Goal: Task Accomplishment & Management: Use online tool/utility

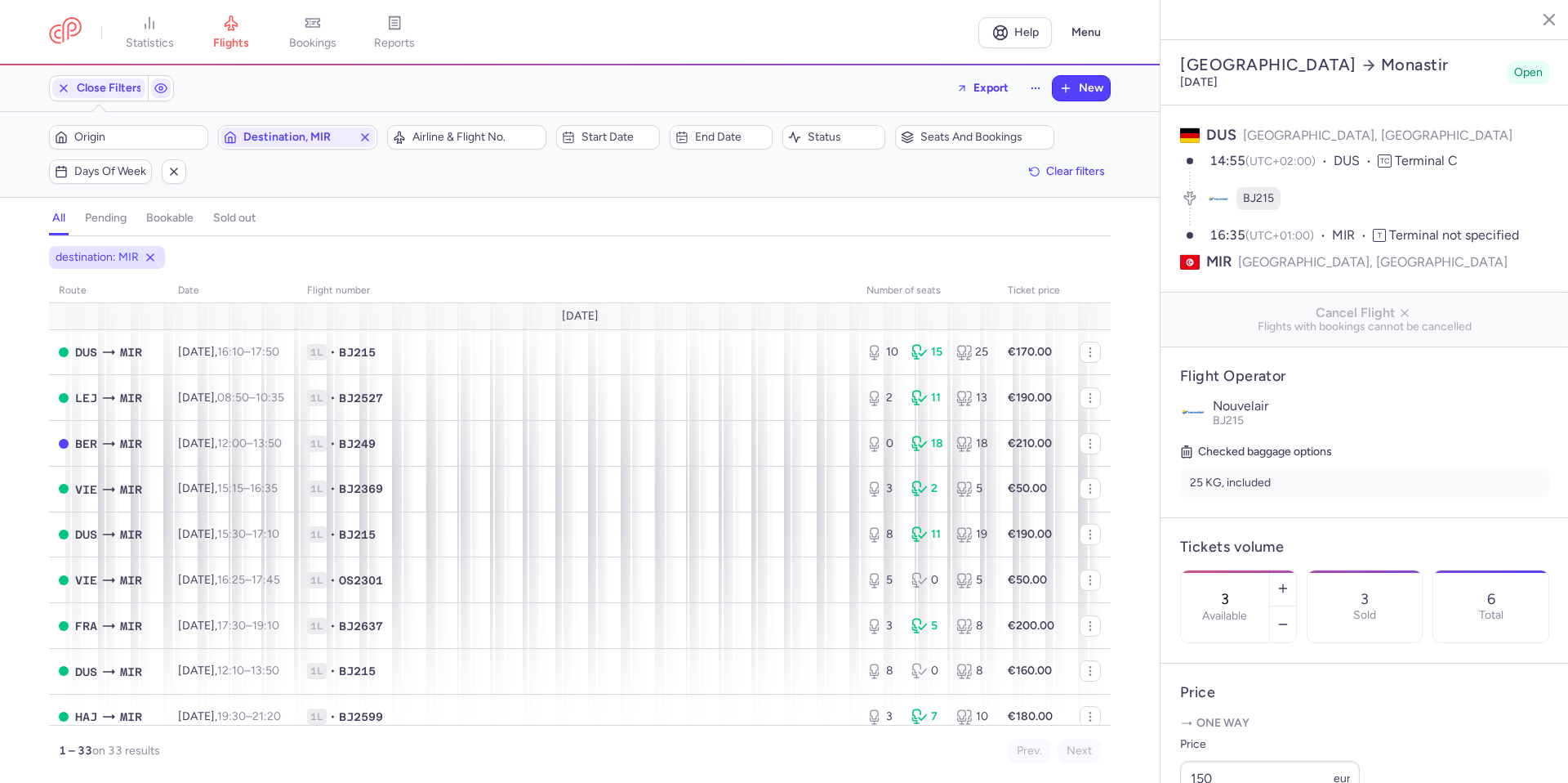
select select "days"
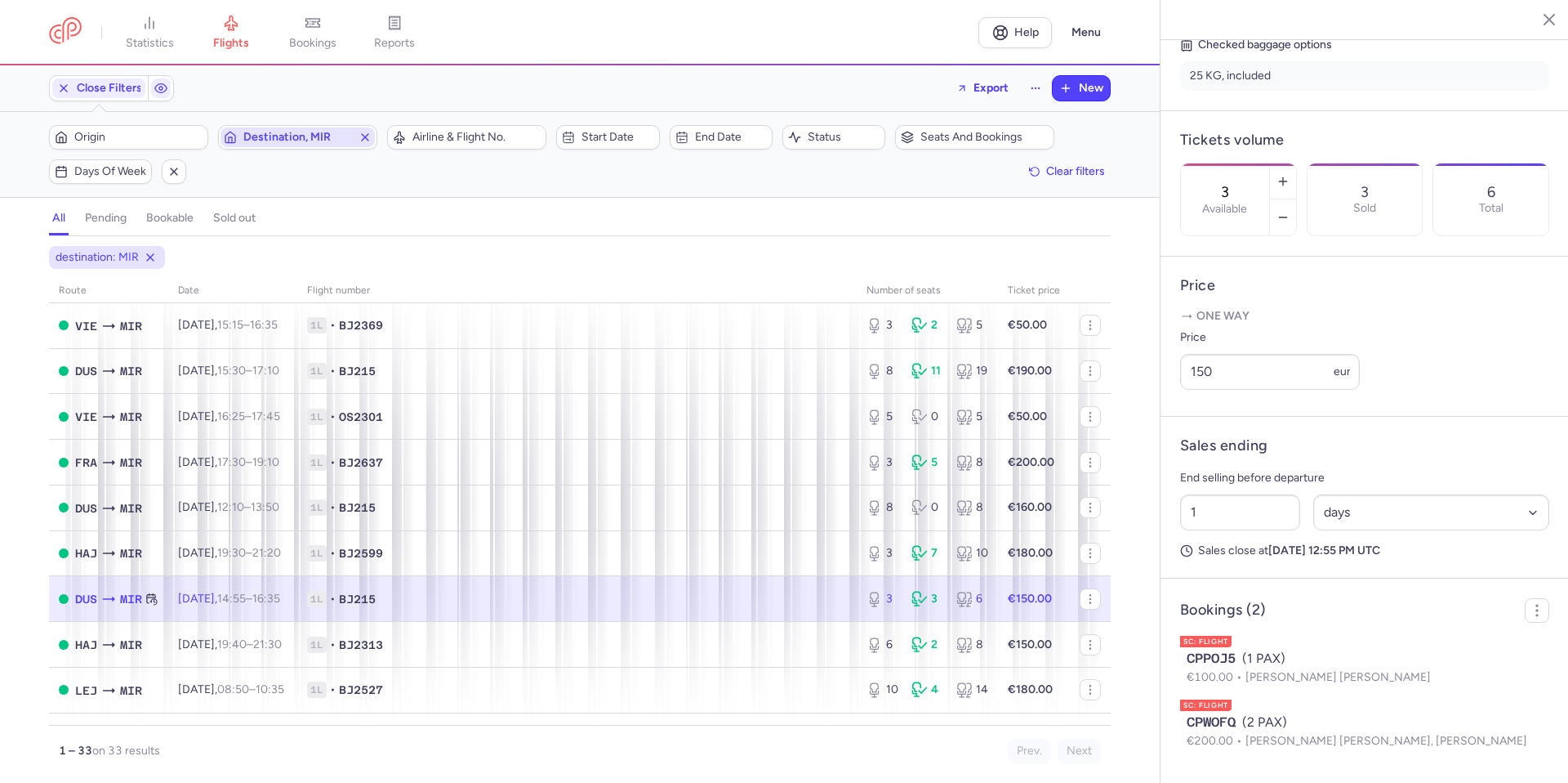
click at [358, 134] on icon "button" at bounding box center [364, 136] width 13 height 13
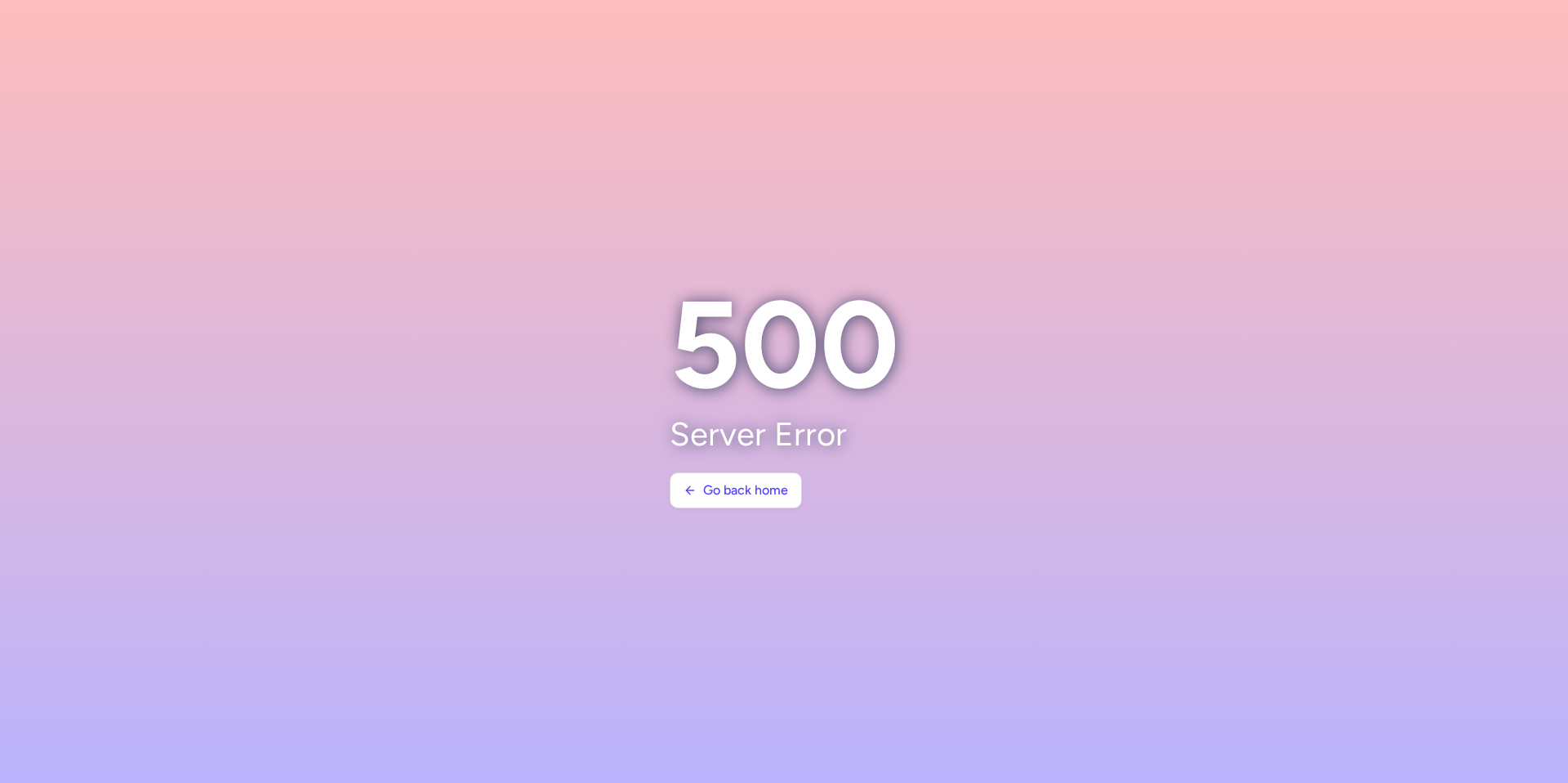
click at [748, 517] on section "500 Server Error Go back home" at bounding box center [784, 391] width 268 height 274
click at [753, 504] on button "Go back home" at bounding box center [735, 489] width 132 height 36
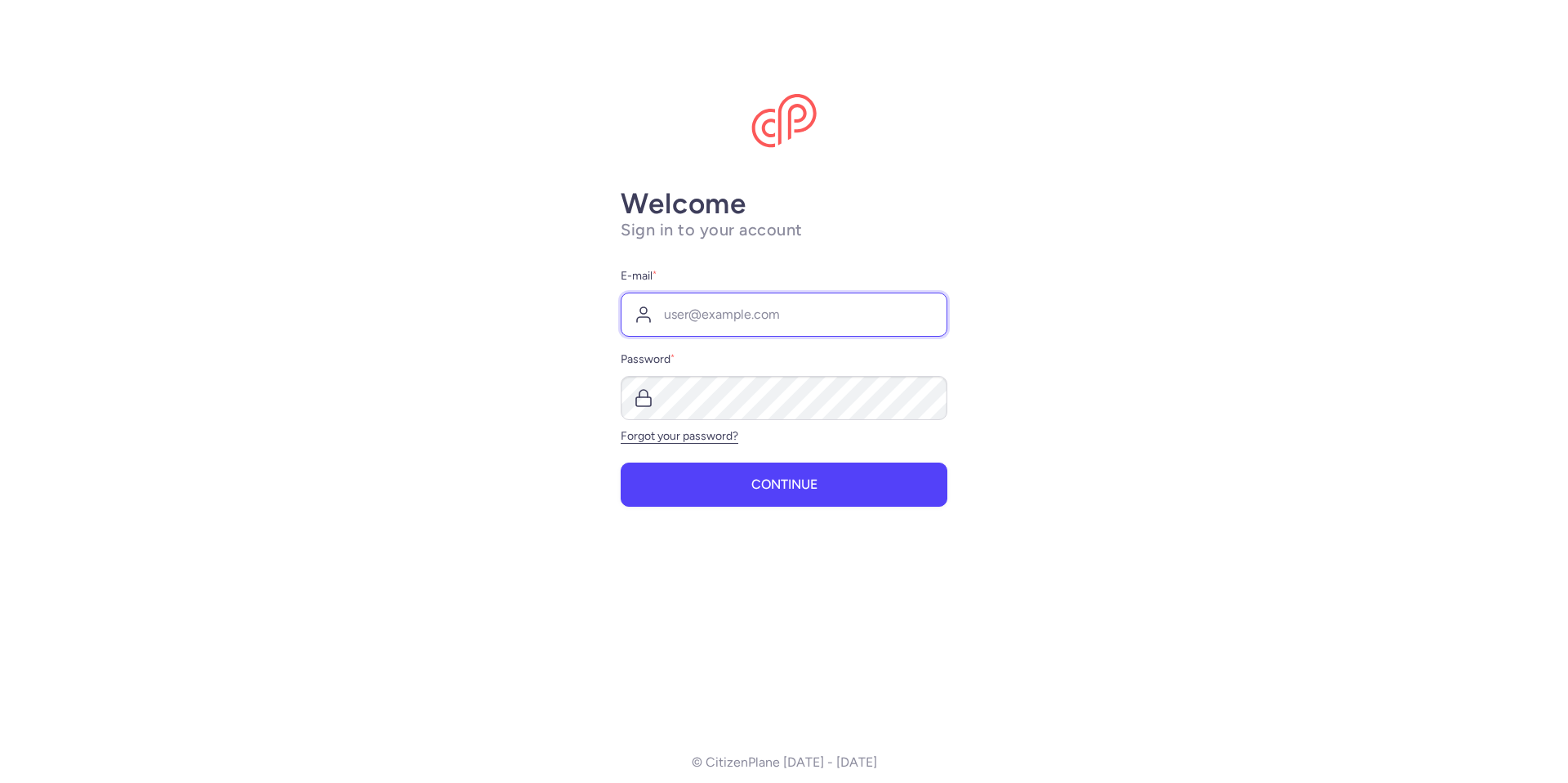
click at [703, 296] on input "E-mail *" at bounding box center [784, 314] width 327 height 44
type input "[PERSON_NAME][EMAIL_ADDRESS][PERSON_NAME][DOMAIN_NAME]"
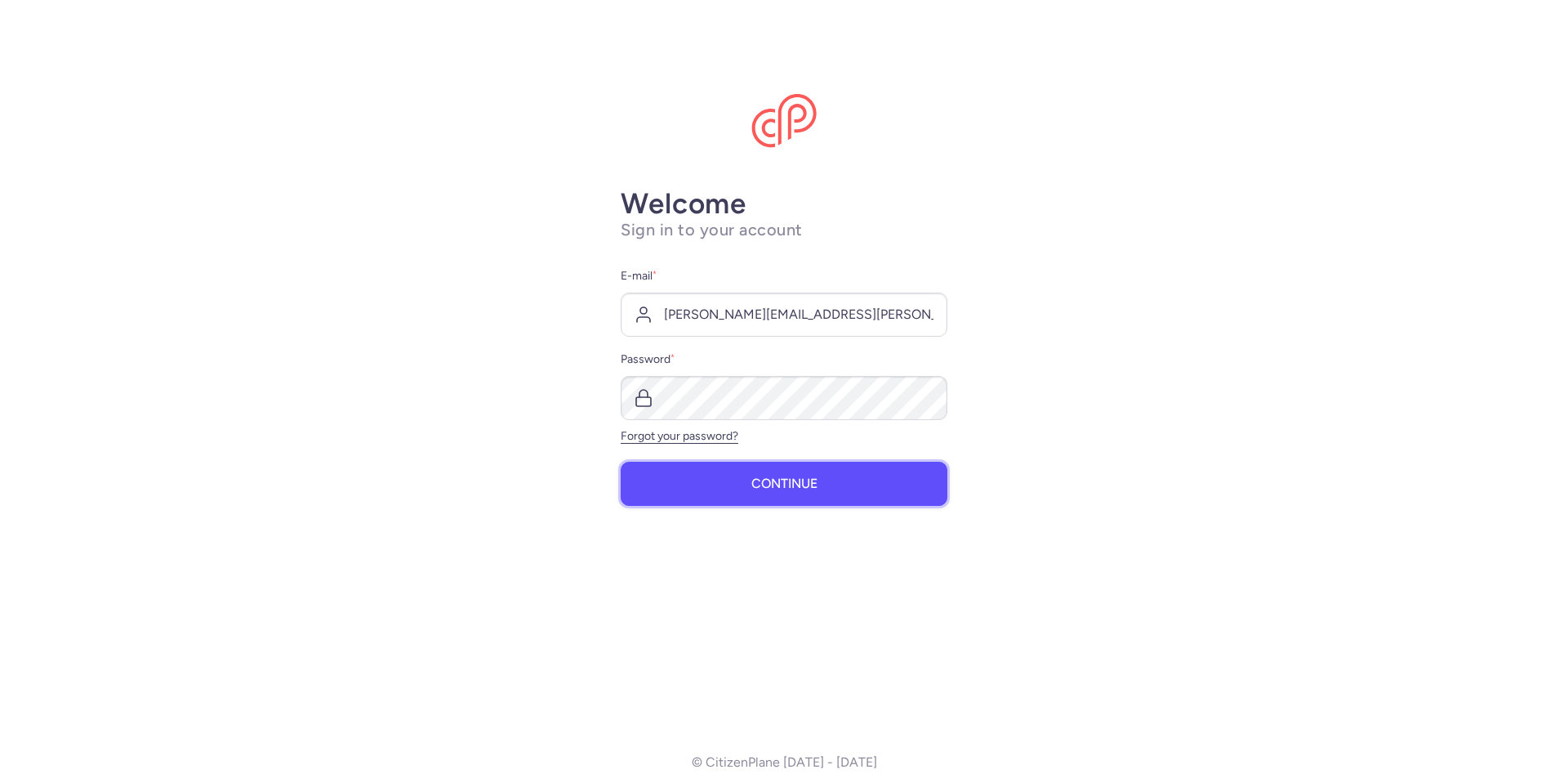
click at [726, 484] on button "Continue" at bounding box center [784, 483] width 327 height 44
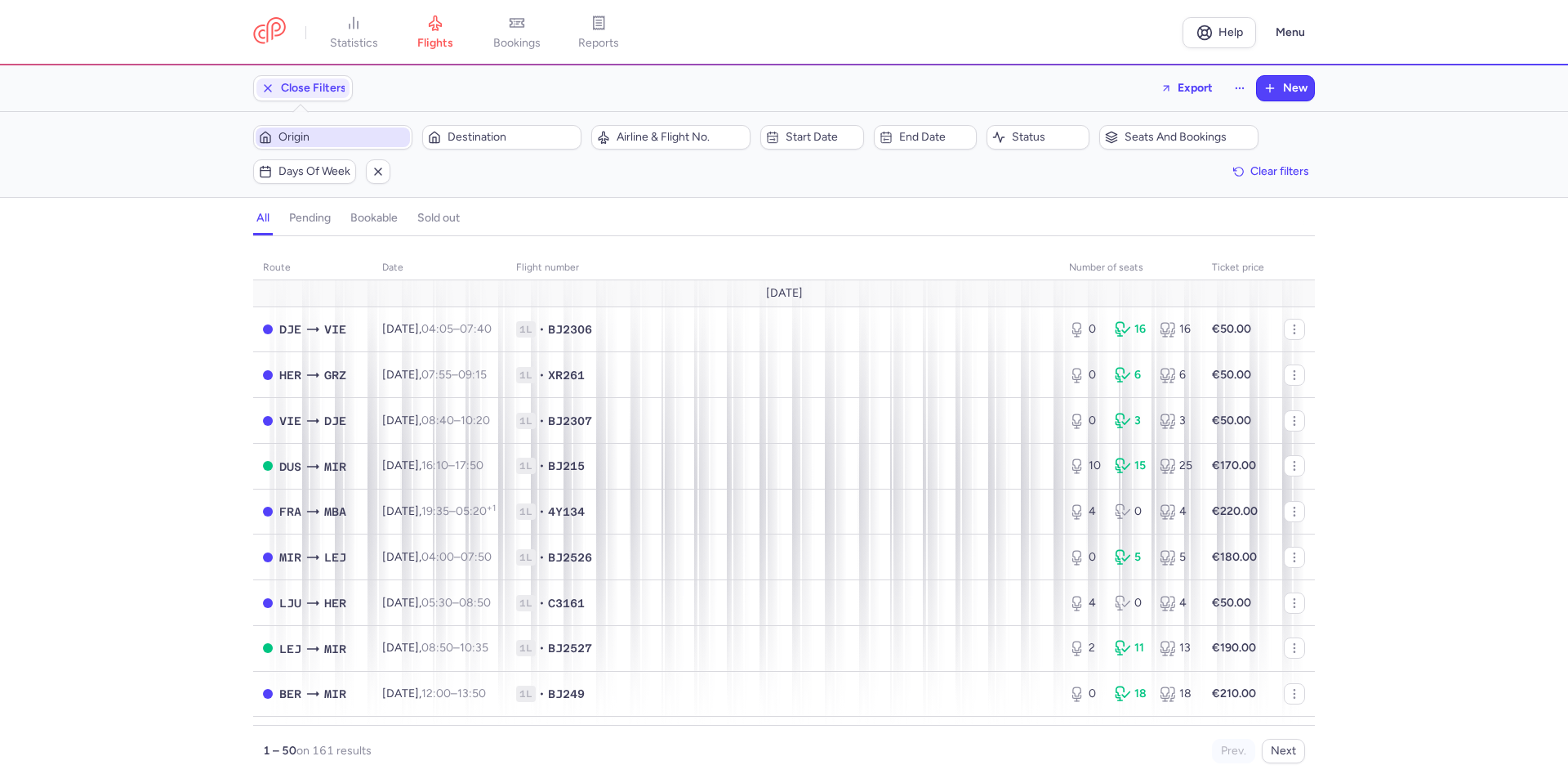
click at [341, 130] on span "Origin" at bounding box center [333, 137] width 154 height 20
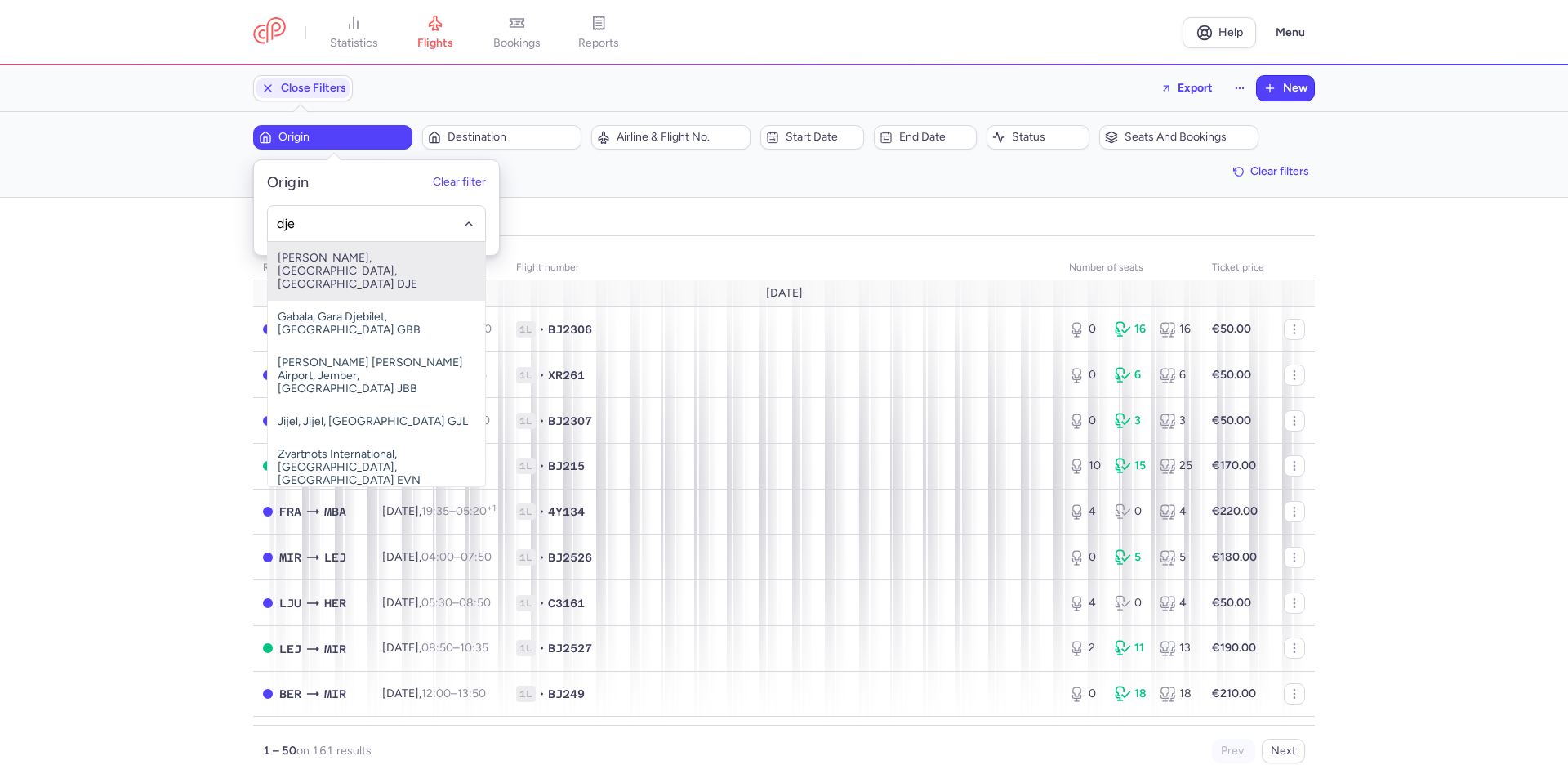
type input "dje"
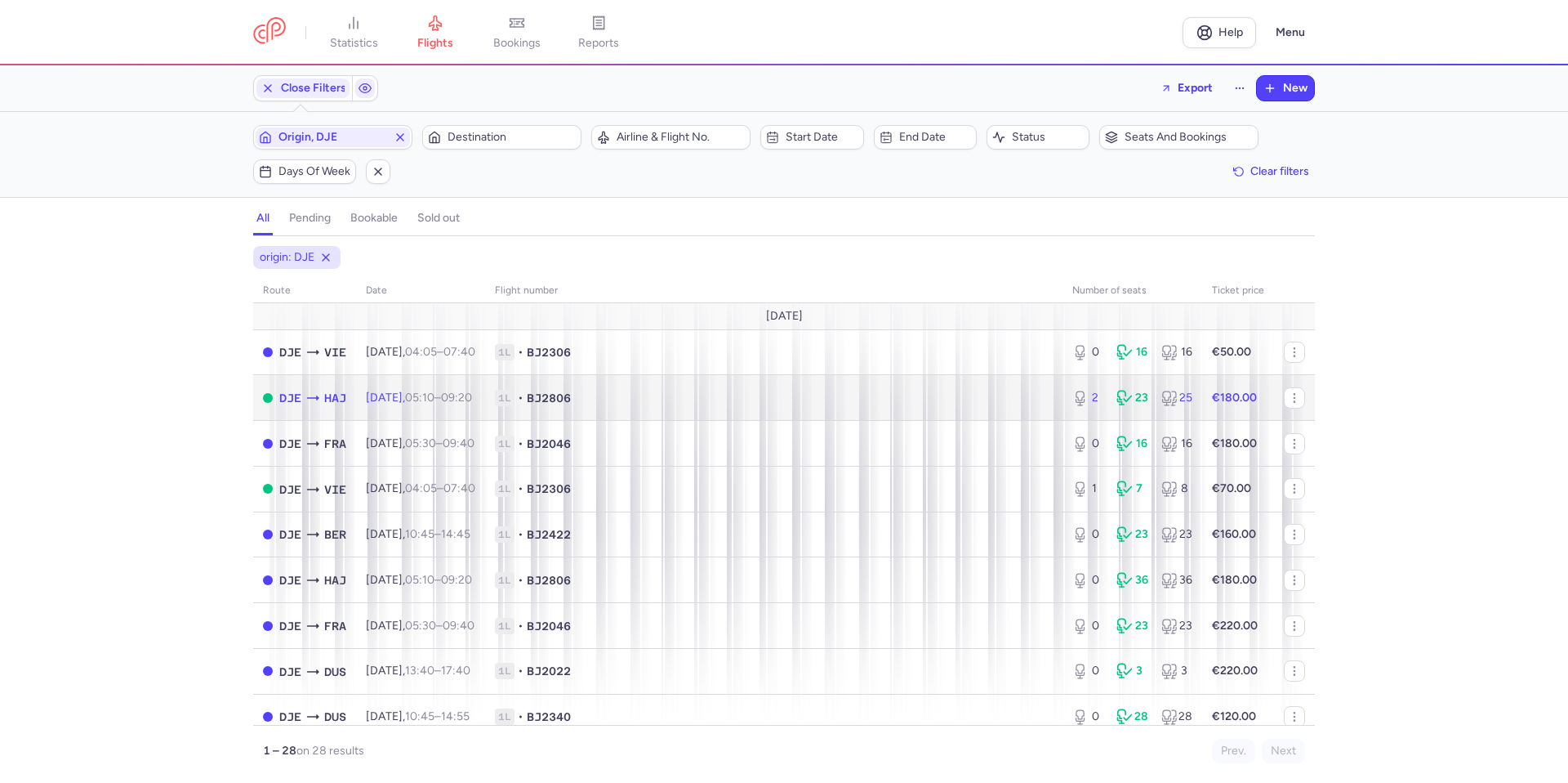
click at [466, 397] on span "05:10 – 09:20 +0" at bounding box center [438, 397] width 67 height 14
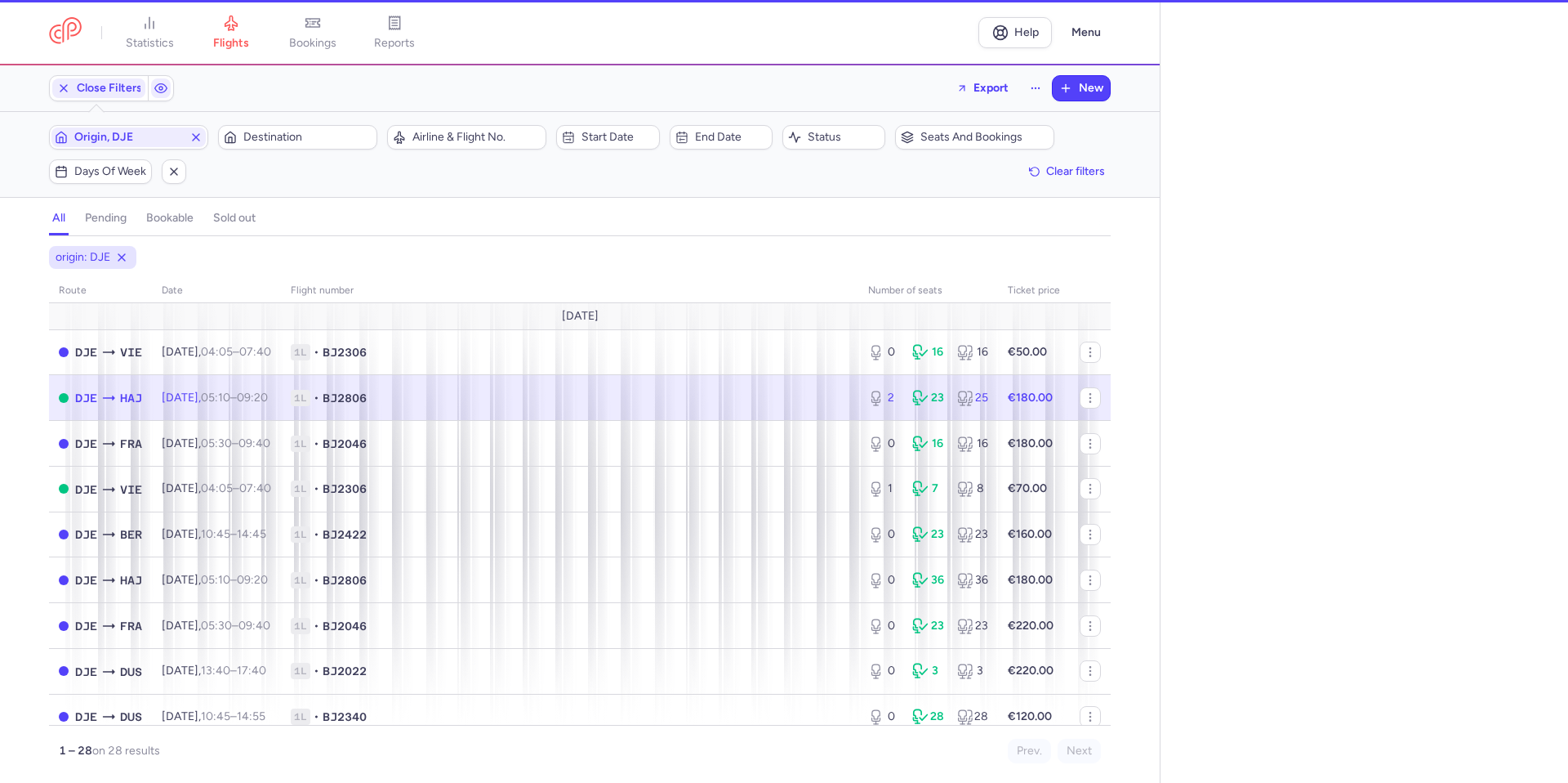
select select "hours"
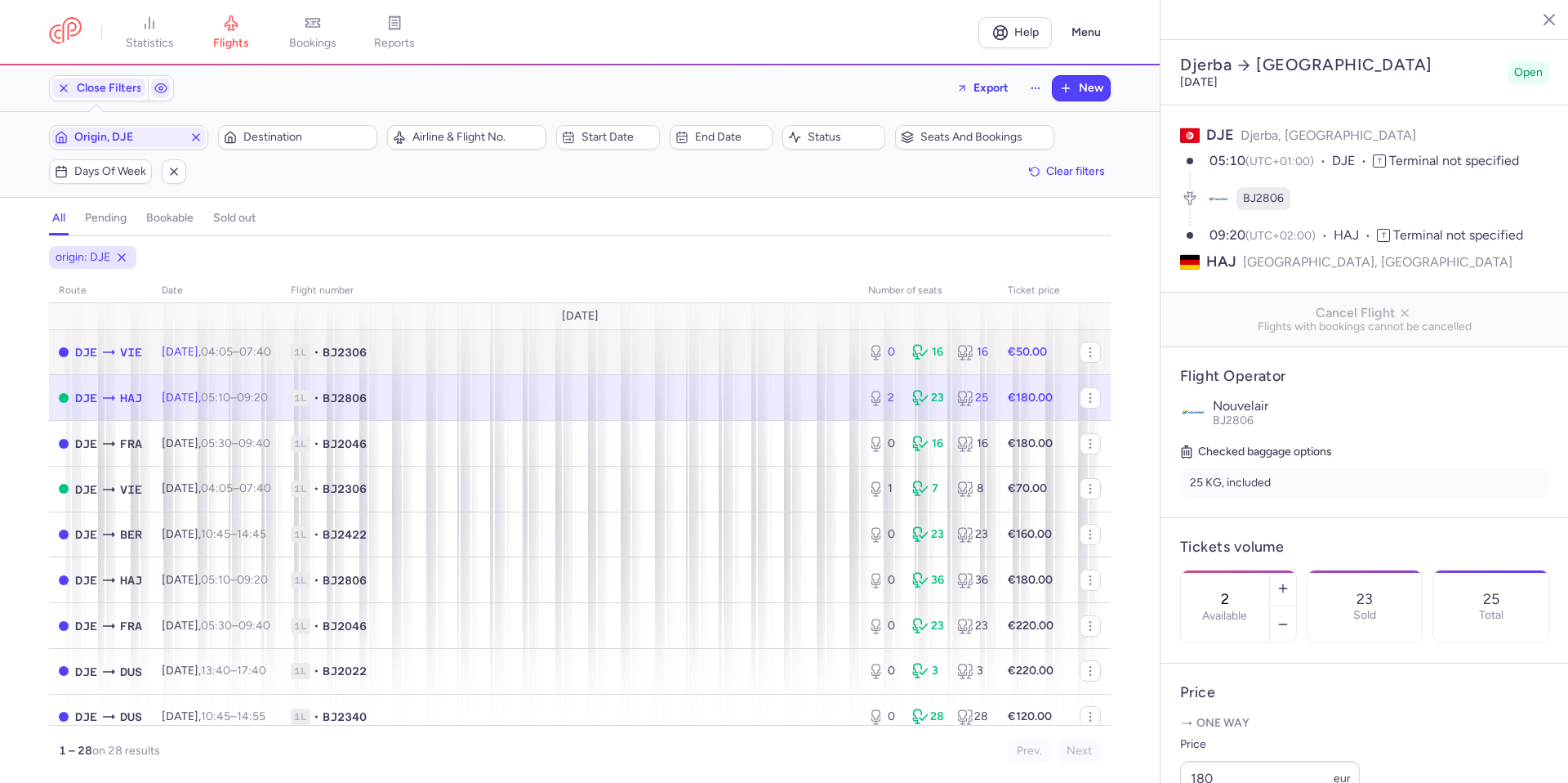
drag, startPoint x: 814, startPoint y: 366, endPoint x: 799, endPoint y: 385, distance: 24.2
click at [813, 366] on td "1L • BJ2306" at bounding box center [569, 352] width 577 height 45
type input "0"
type input "3"
select select "days"
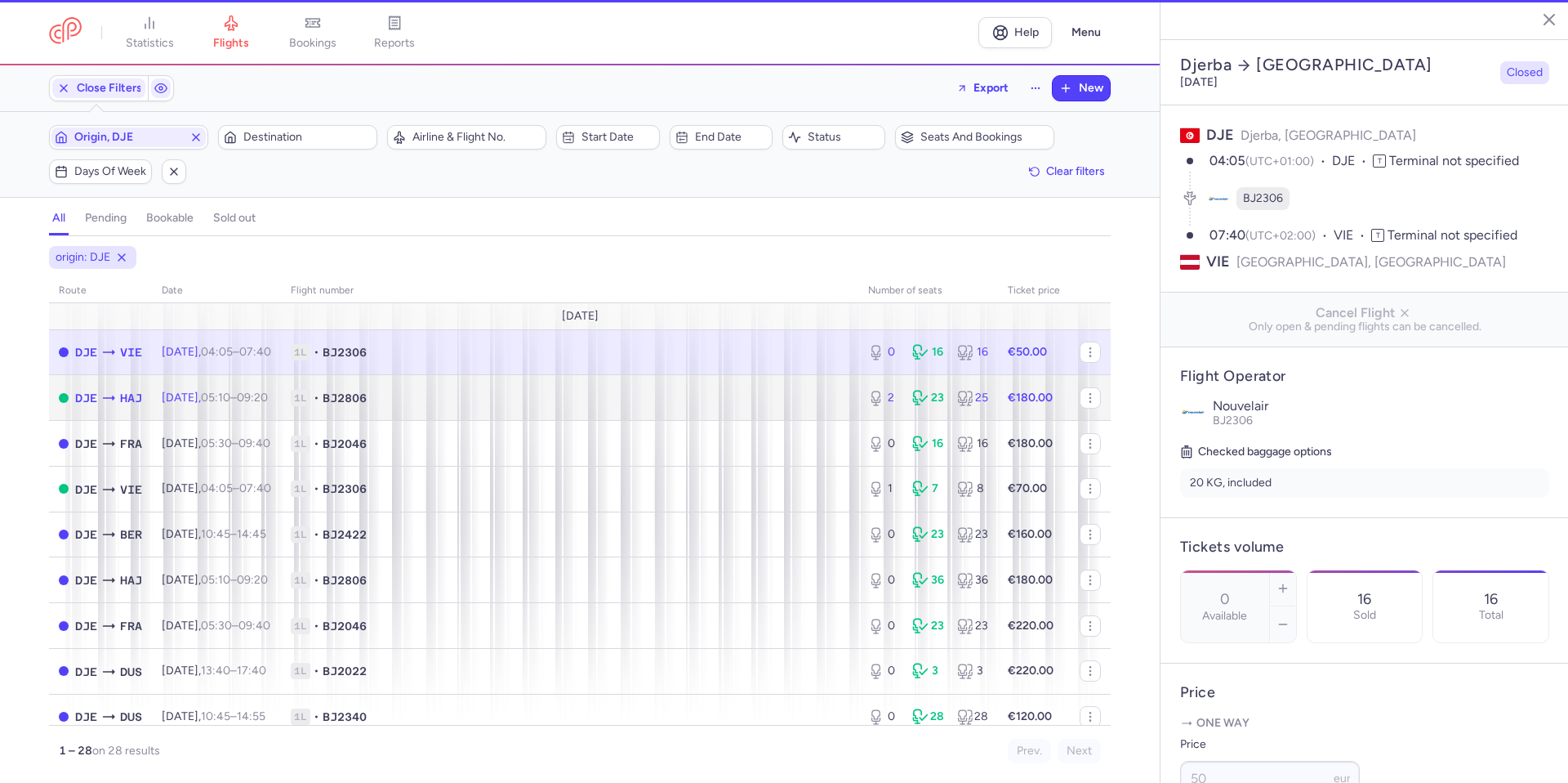
click at [790, 398] on span "1L • BJ2806" at bounding box center [569, 398] width 558 height 17
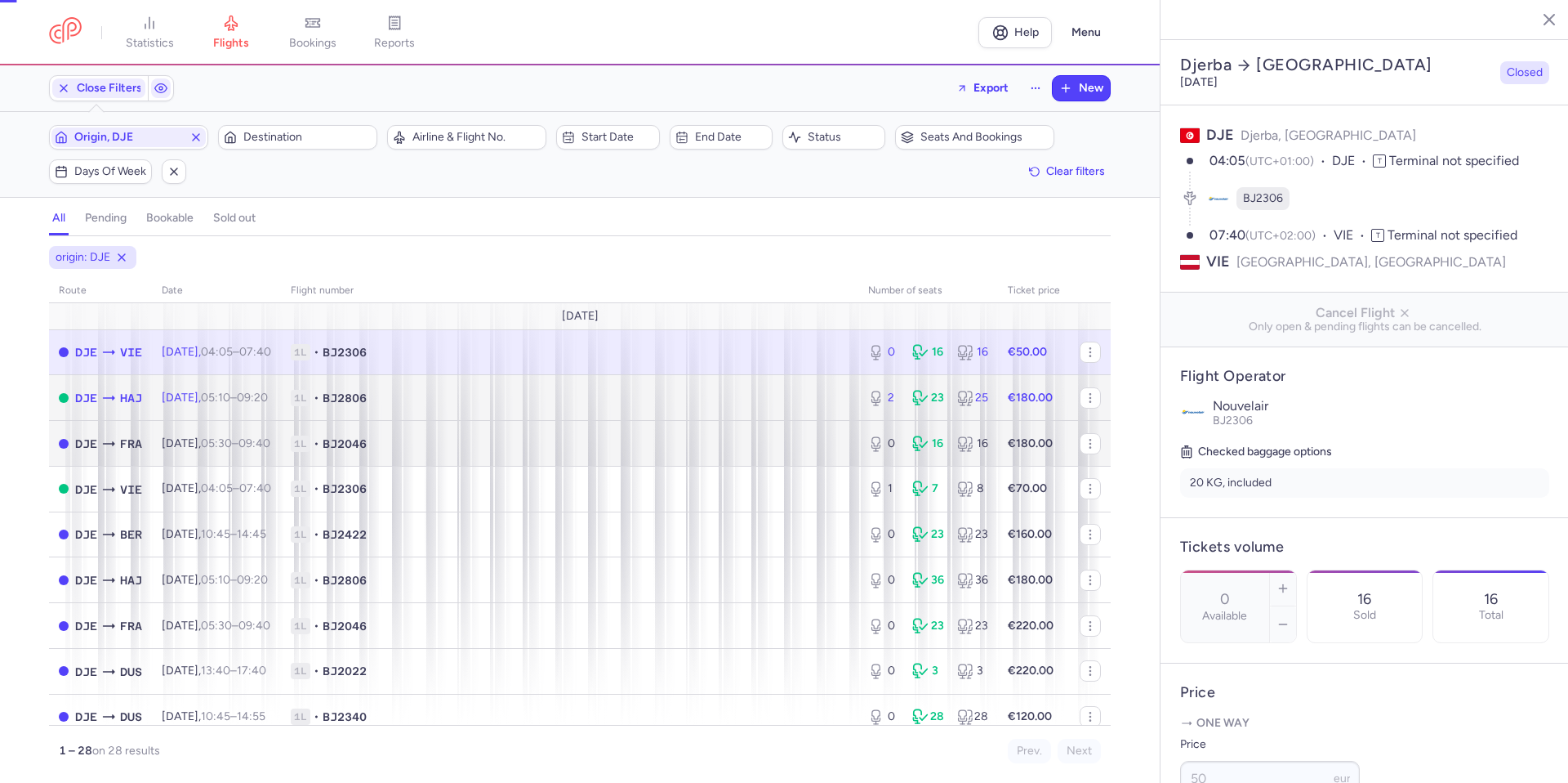
type input "2"
type input "16"
select select "hours"
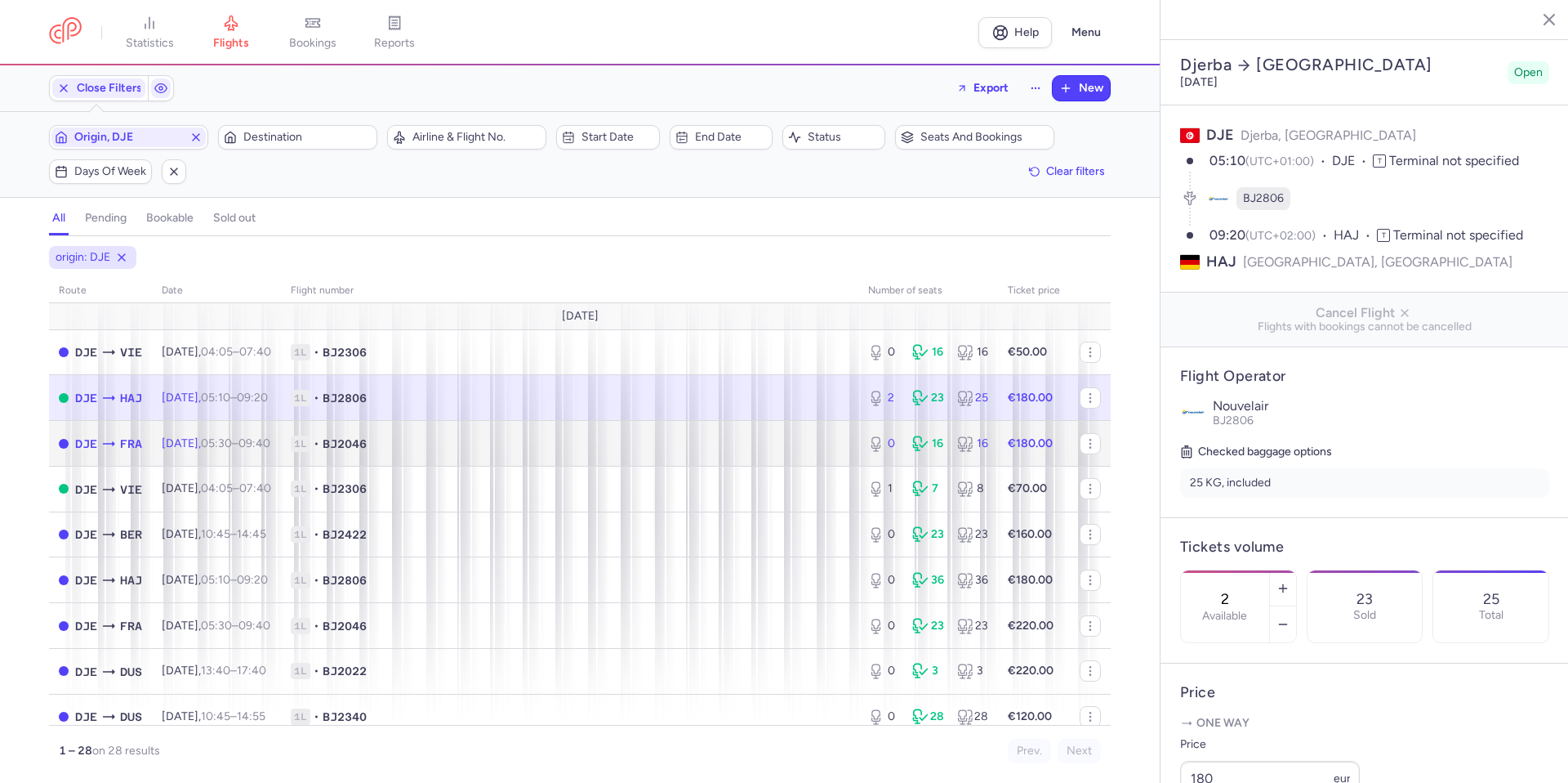
click at [756, 460] on td "1L • BJ2046" at bounding box center [569, 443] width 577 height 45
type input "0"
type input "17"
select select "days"
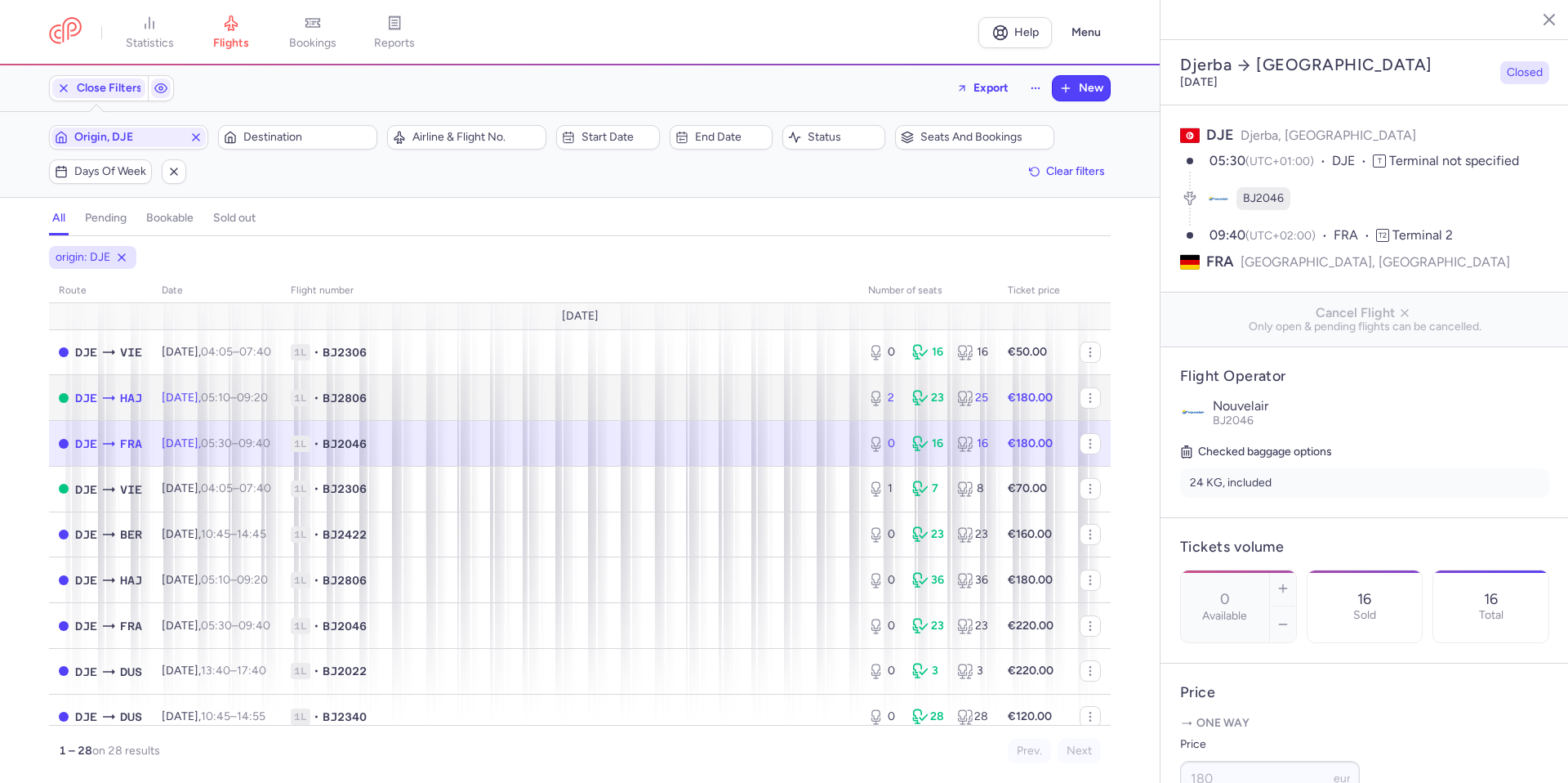
click at [754, 405] on span "1L • BJ2806" at bounding box center [569, 398] width 558 height 17
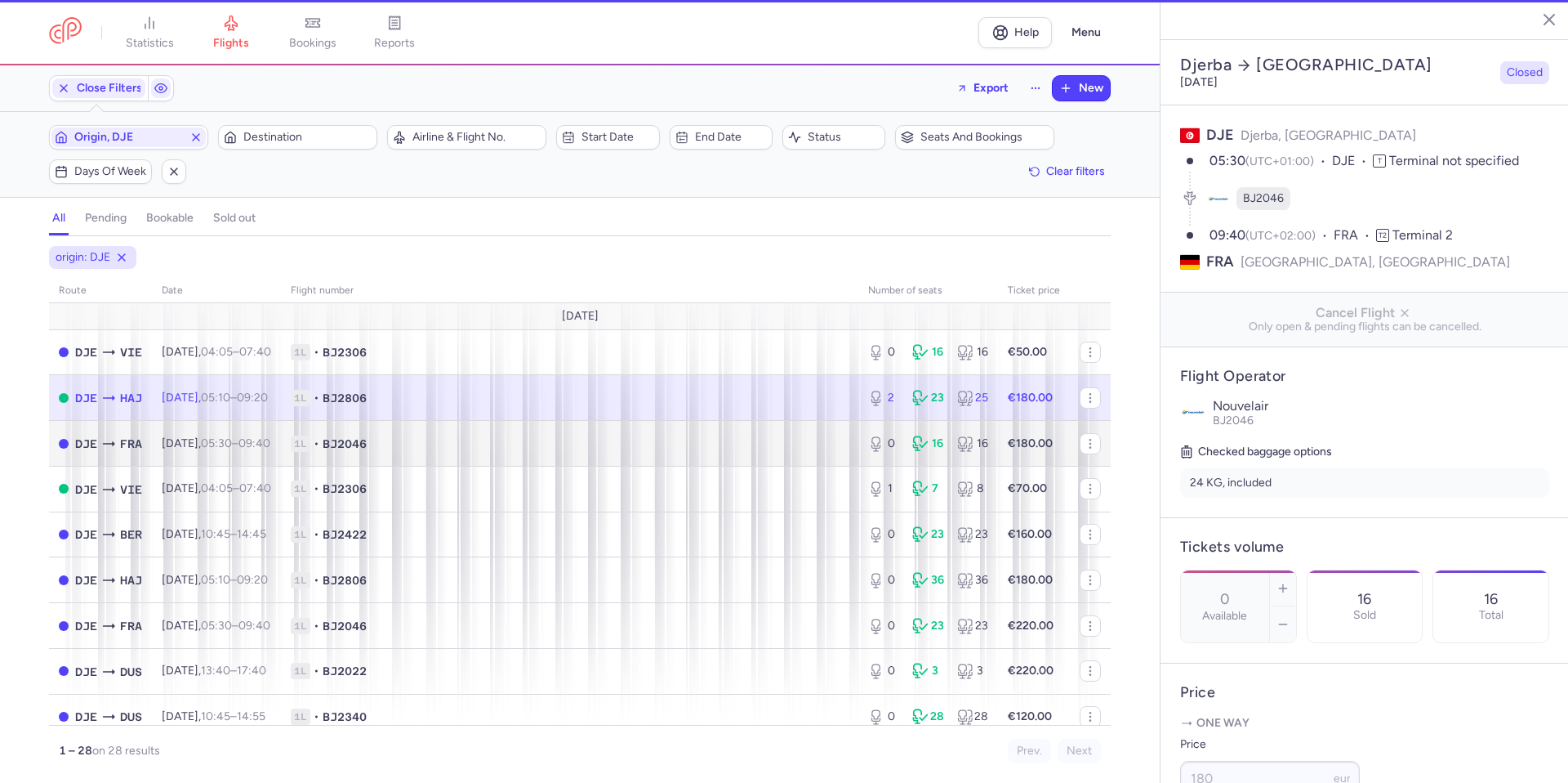
type input "2"
type input "16"
select select "hours"
